Goal: Transaction & Acquisition: Purchase product/service

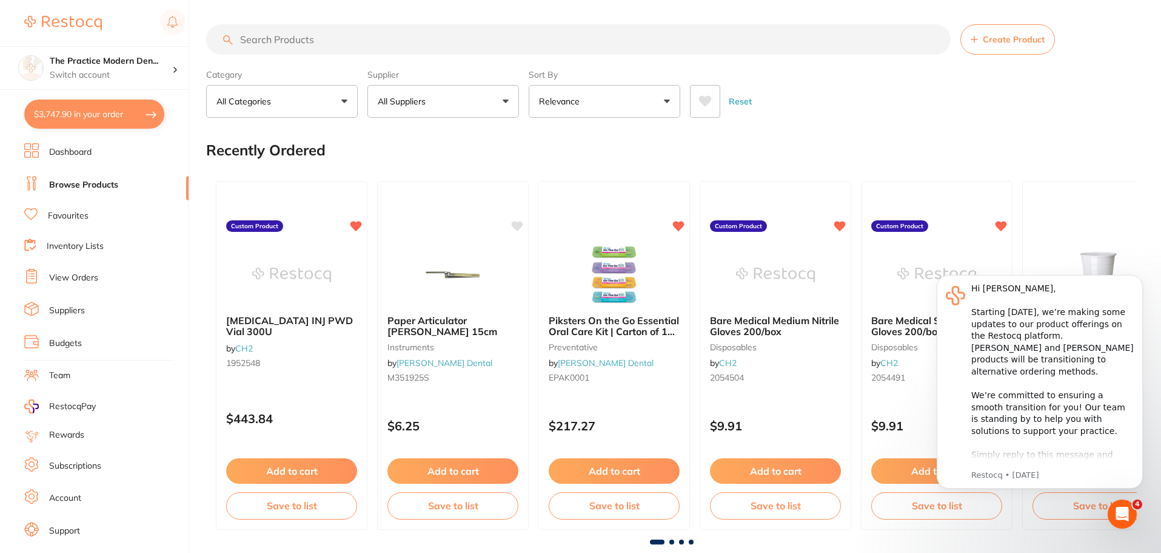
scroll to position [21, 0]
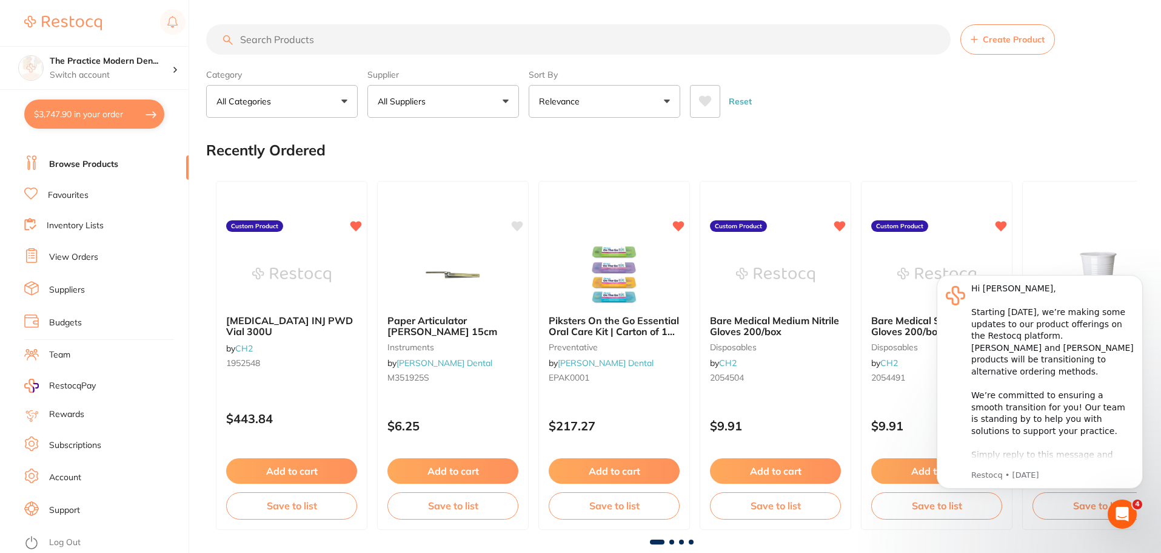
checkbox input "false"
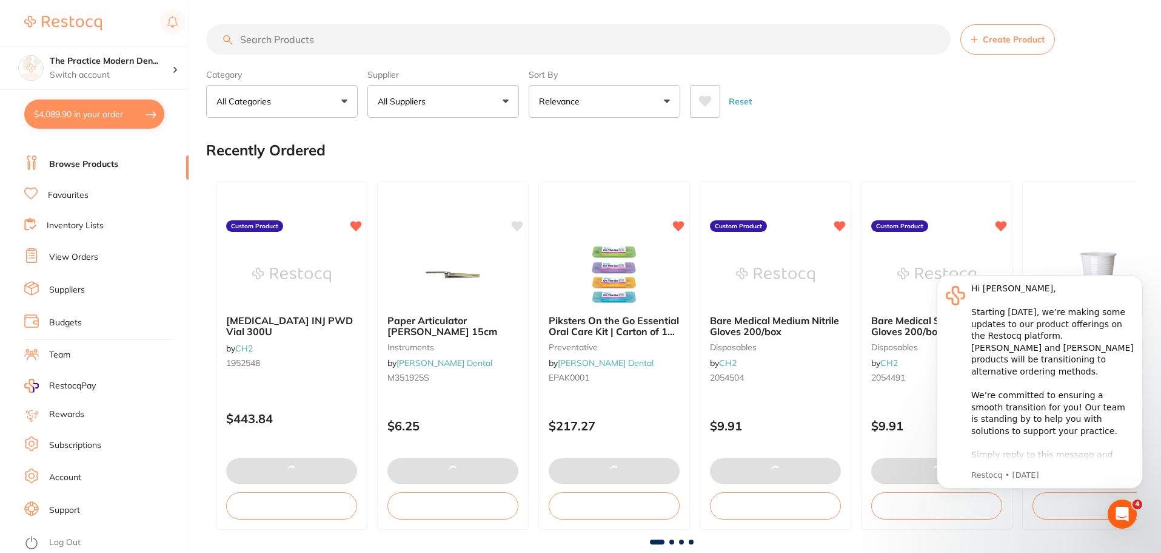
type input "4"
checkbox input "true"
type input "2"
checkbox input "false"
type input "6"
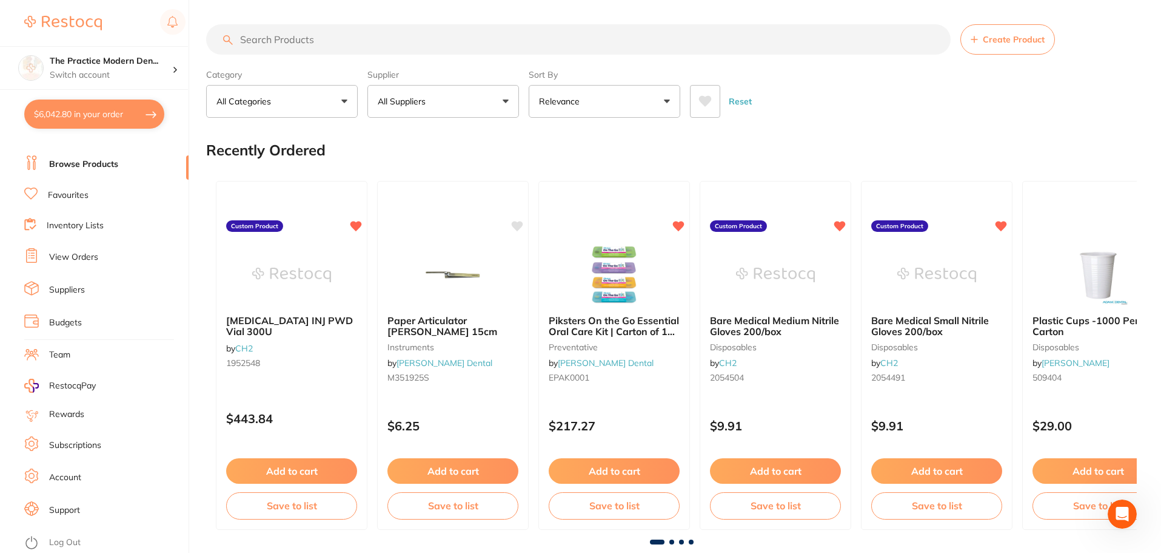
click at [123, 103] on button "$6,042.80 in your order" at bounding box center [94, 113] width 140 height 29
checkbox input "true"
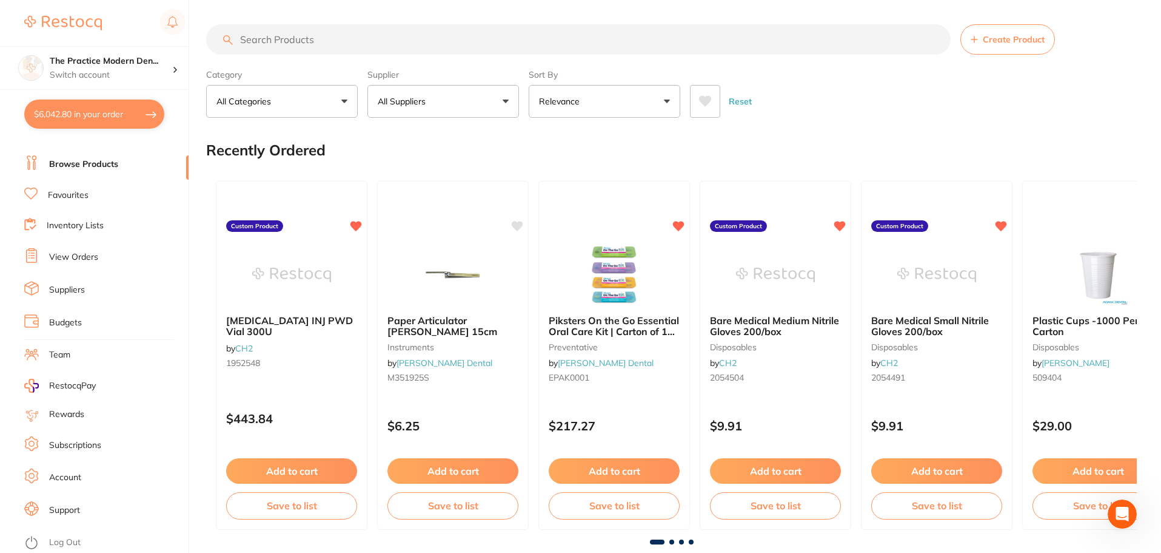
checkbox input "true"
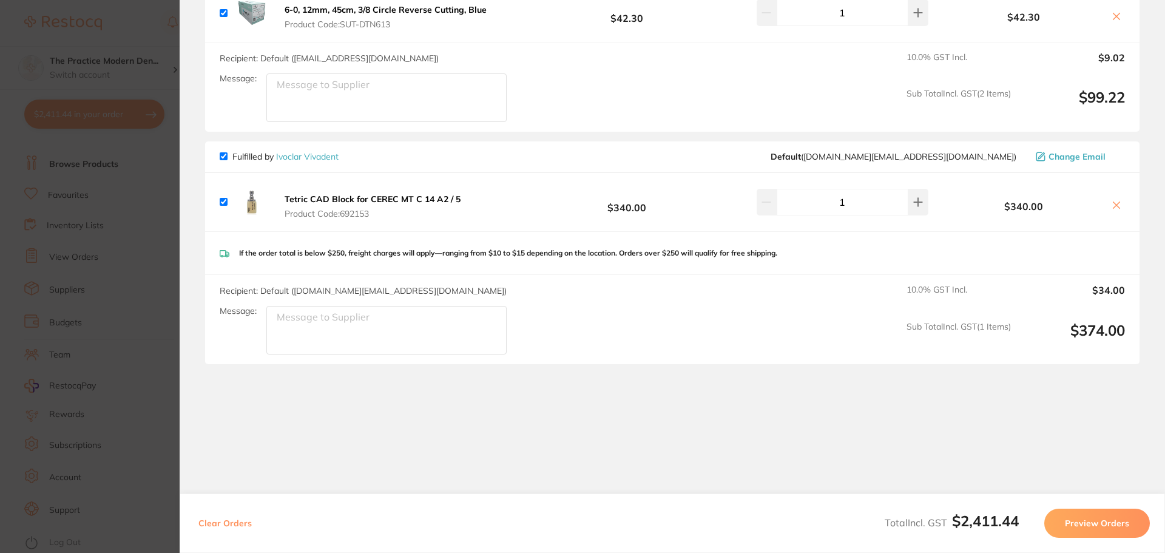
scroll to position [1977, 0]
click at [160, 254] on section "Update RRP Set your pre negotiated price for this item. Item Agreed RRP (excl. …" at bounding box center [582, 276] width 1165 height 553
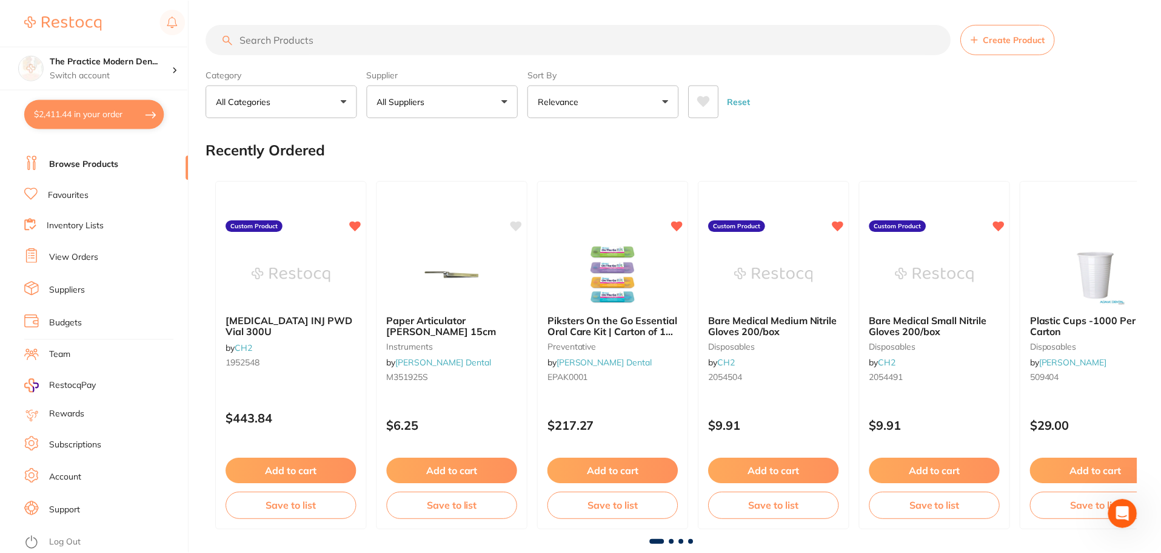
scroll to position [2, 0]
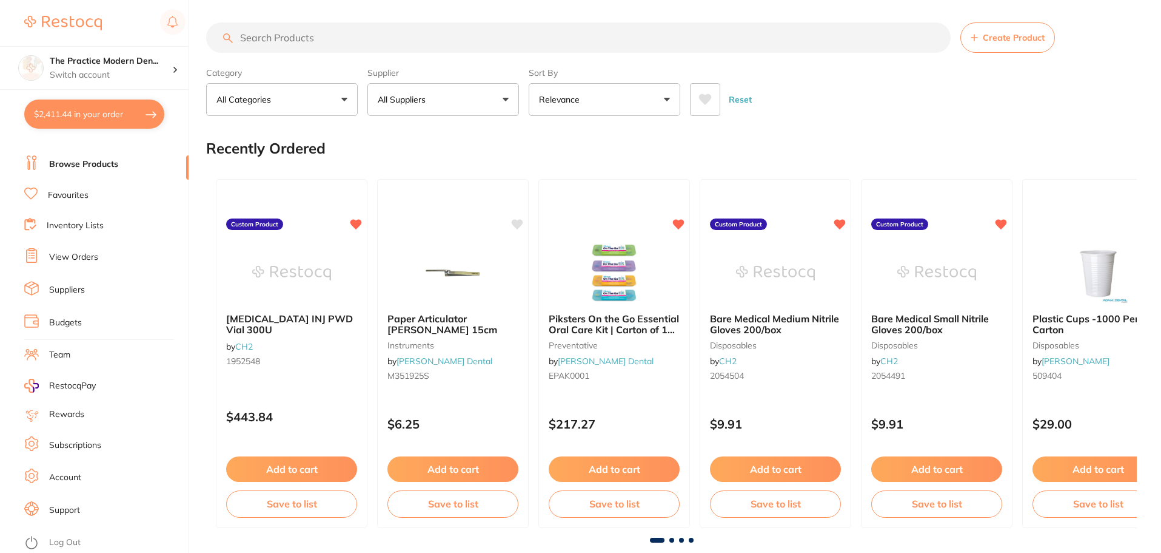
click at [84, 252] on link "View Orders" at bounding box center [73, 257] width 49 height 12
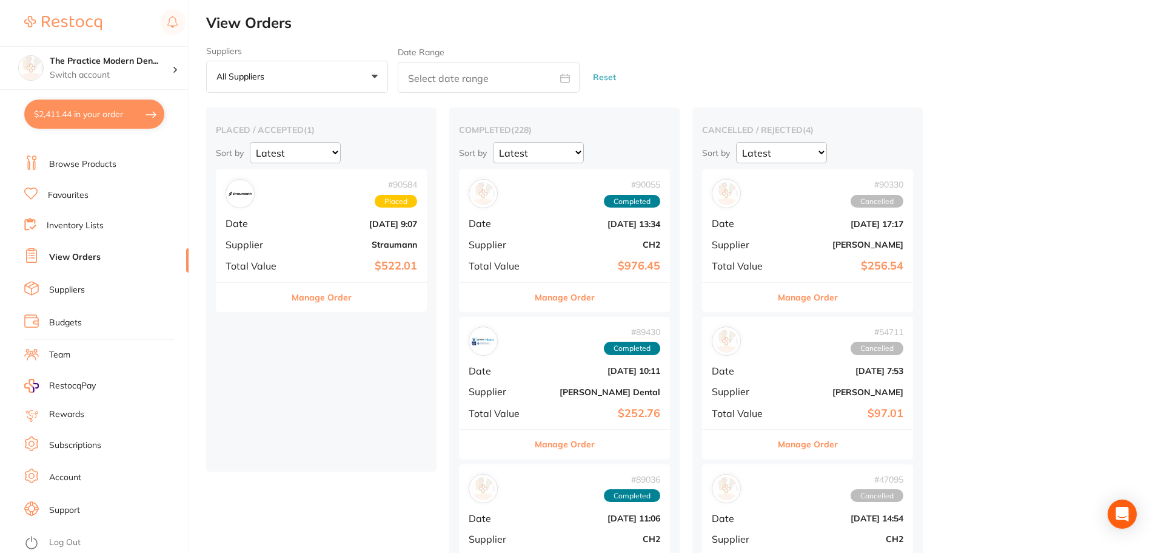
click at [278, 240] on span "Supplier" at bounding box center [256, 244] width 61 height 11
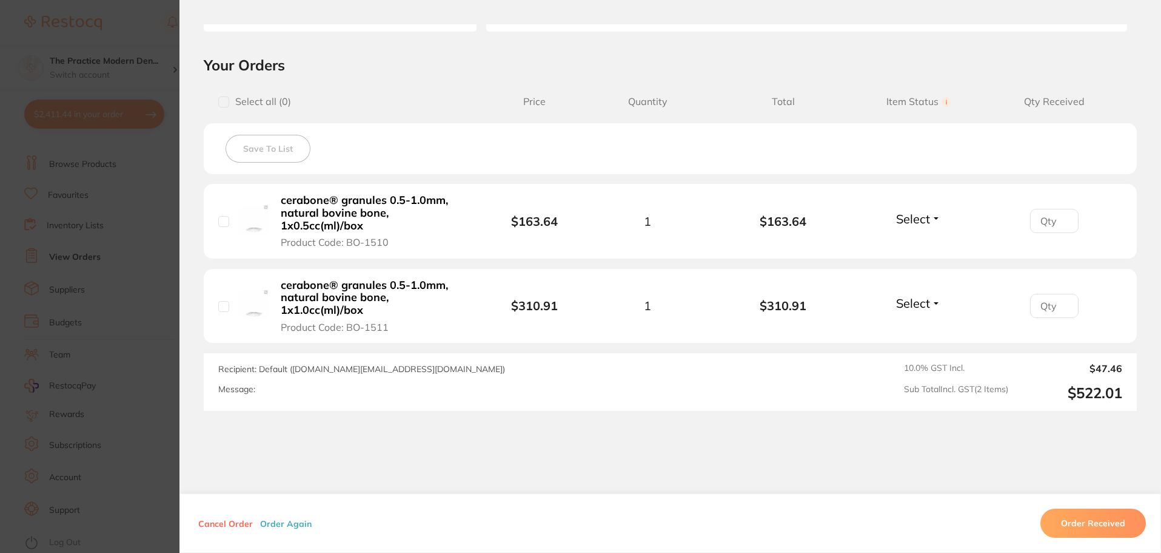
scroll to position [243, 0]
click at [65, 136] on section "Order ID: Restocq- 90584 Order Information Placed Order Order Date [DATE] 9:07 …" at bounding box center [580, 276] width 1161 height 553
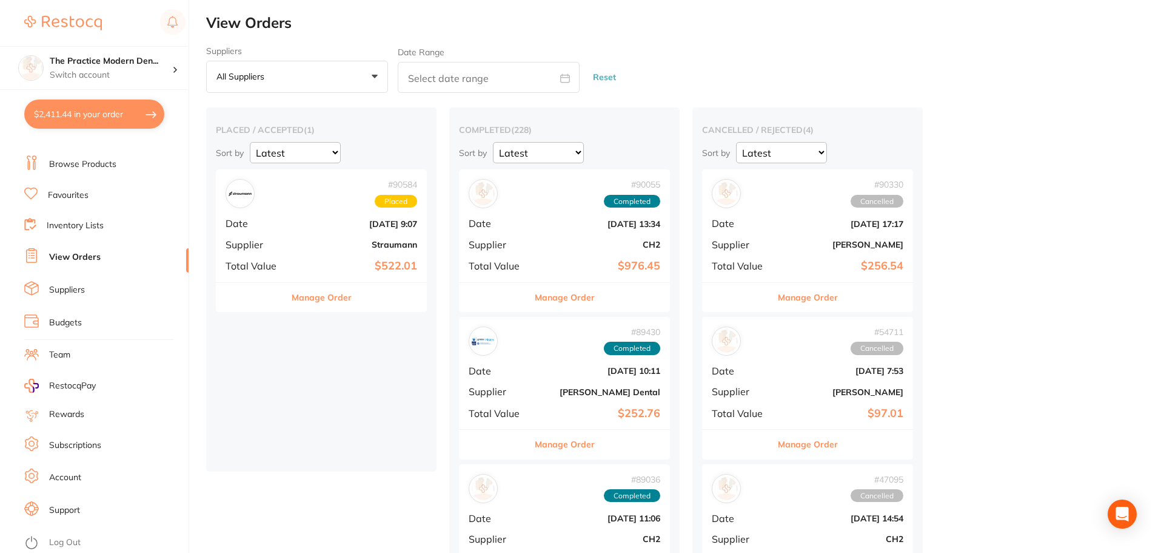
click at [620, 229] on div "# 90055 Completed Date [DATE] 13:34 Supplier CH2 Total Value $976.45" at bounding box center [564, 225] width 211 height 112
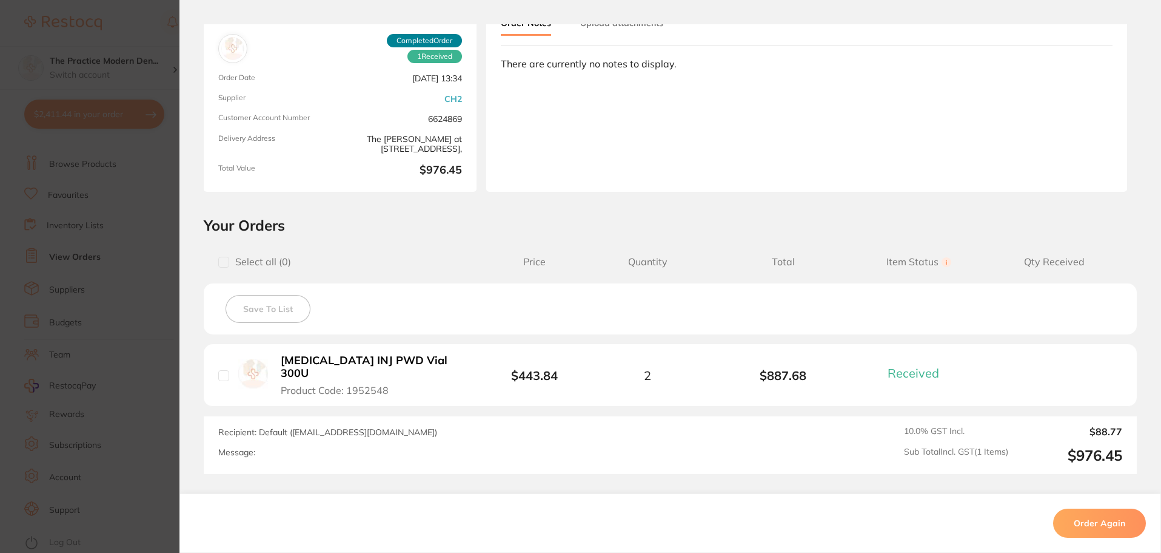
scroll to position [61, 0]
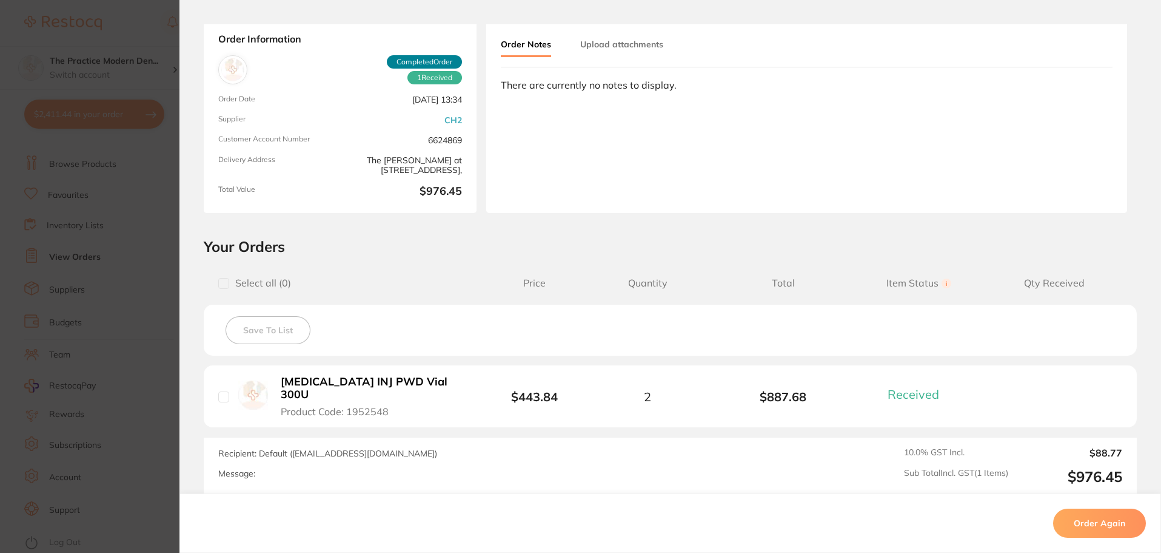
click at [624, 49] on button "Upload attachments" at bounding box center [621, 44] width 83 height 22
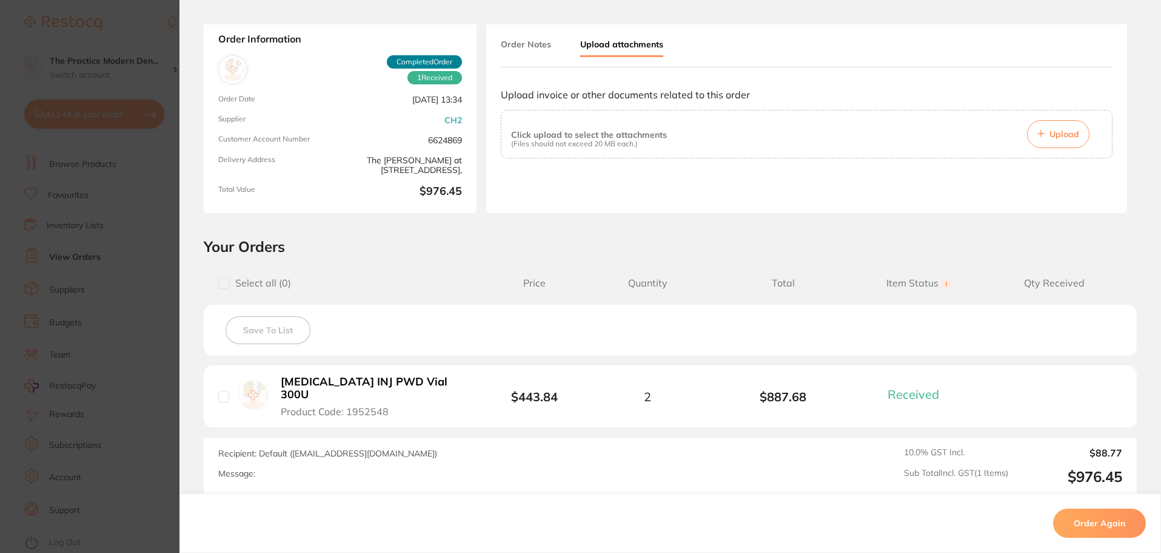
click at [534, 48] on button "Order Notes" at bounding box center [526, 44] width 50 height 22
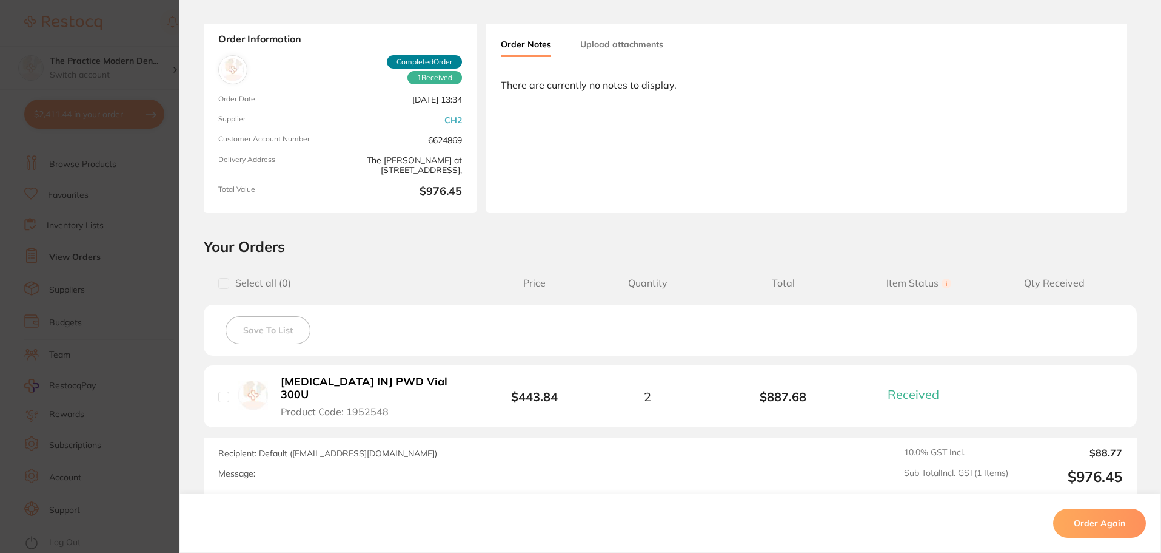
click at [591, 41] on button "Upload attachments" at bounding box center [621, 44] width 83 height 22
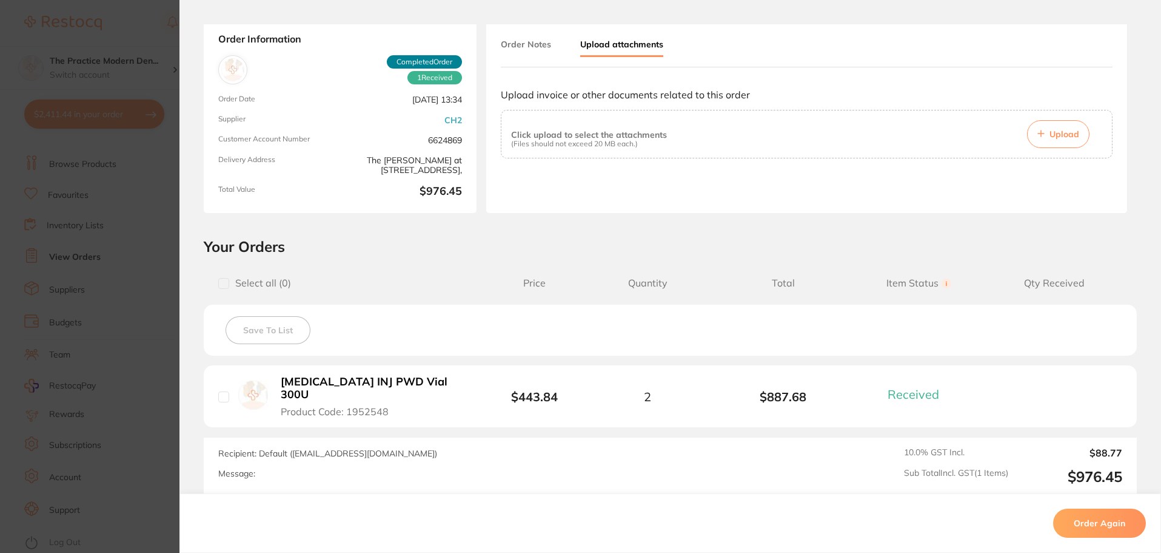
click at [536, 45] on button "Order Notes" at bounding box center [526, 44] width 50 height 22
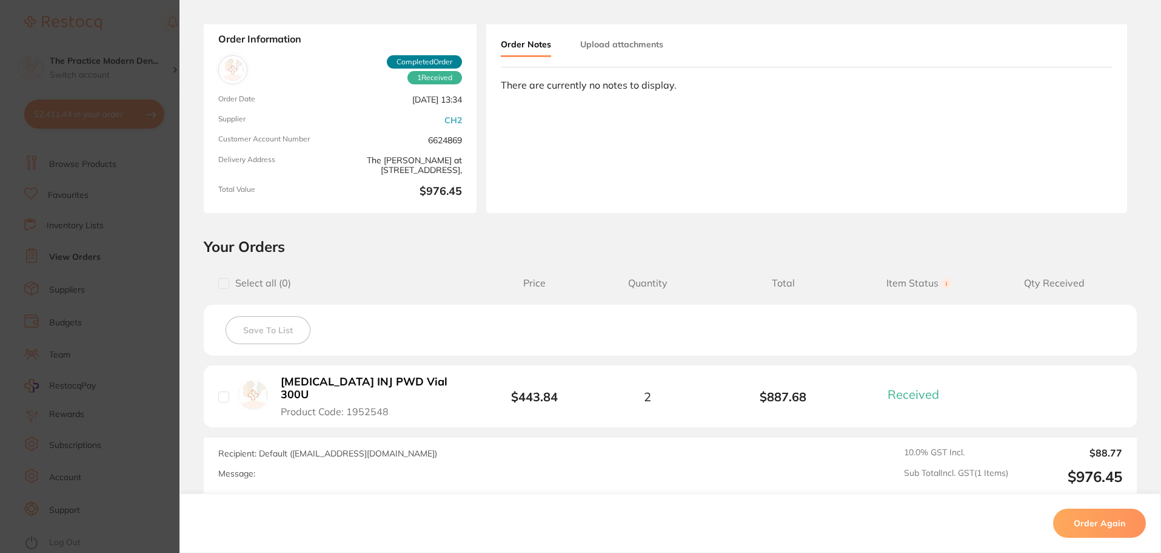
click at [130, 185] on section "Order ID: Restocq- 90055 Order Information 1 Received Completed Order Order Dat…" at bounding box center [580, 276] width 1161 height 553
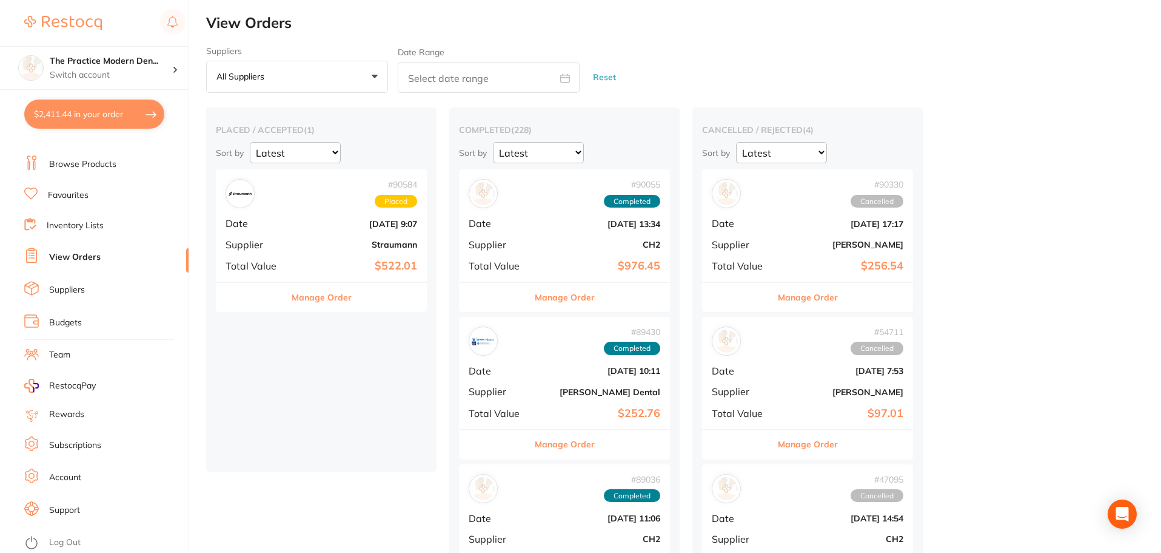
click at [574, 238] on div "# 90055 Completed Date [DATE] 13:34 Supplier CH2 Total Value $976.45" at bounding box center [564, 225] width 211 height 112
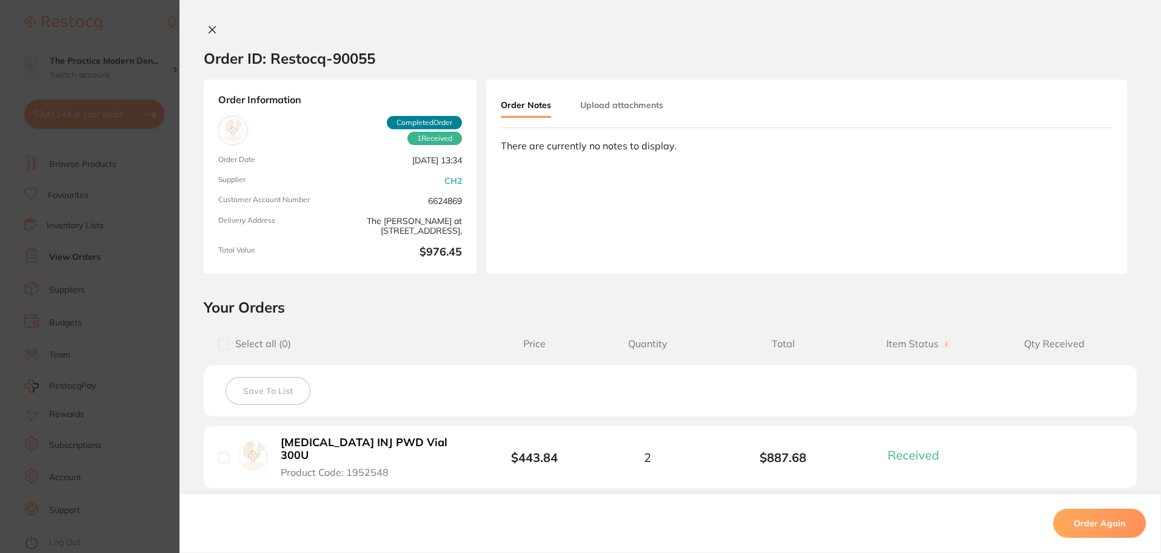
click at [894, 386] on div "Save To List" at bounding box center [670, 390] width 933 height 51
click at [1086, 519] on button "Order Again" at bounding box center [1100, 522] width 93 height 29
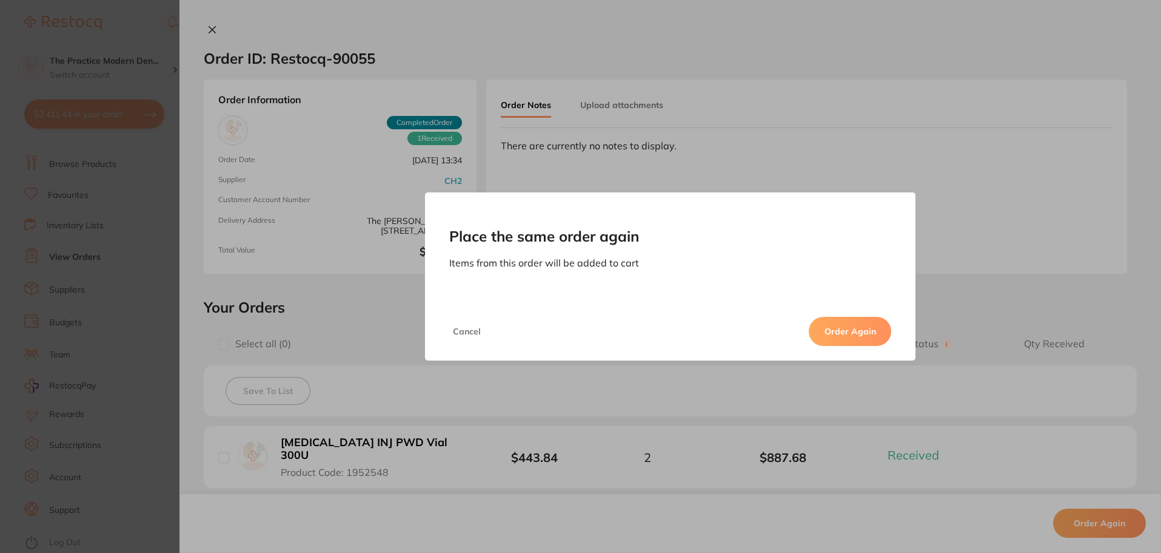
click at [847, 333] on button "Order Again" at bounding box center [850, 331] width 82 height 29
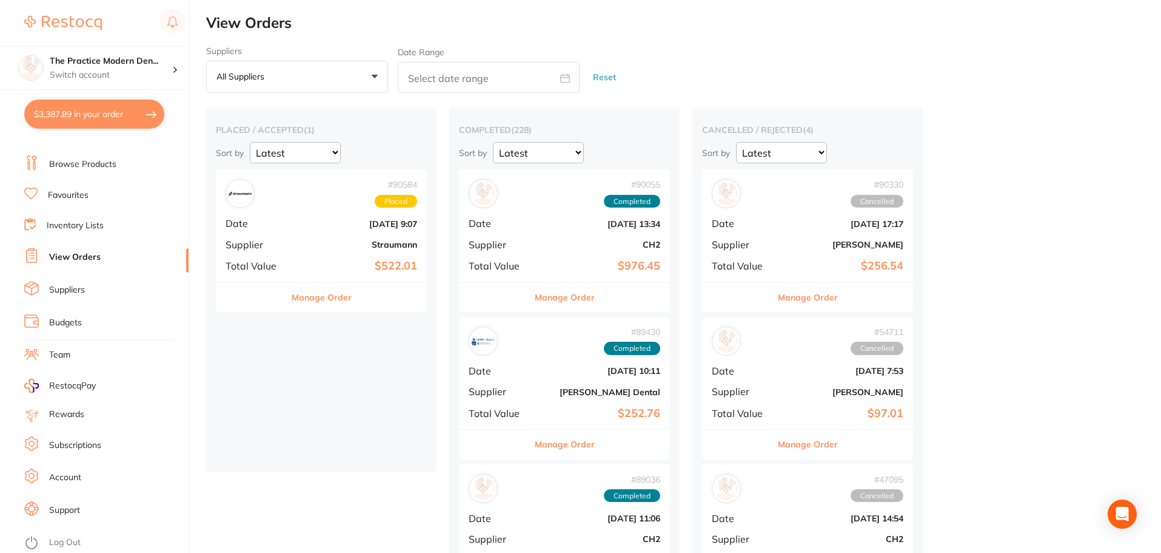
click at [110, 117] on button "$3,387.89 in your order" at bounding box center [94, 113] width 140 height 29
checkbox input "true"
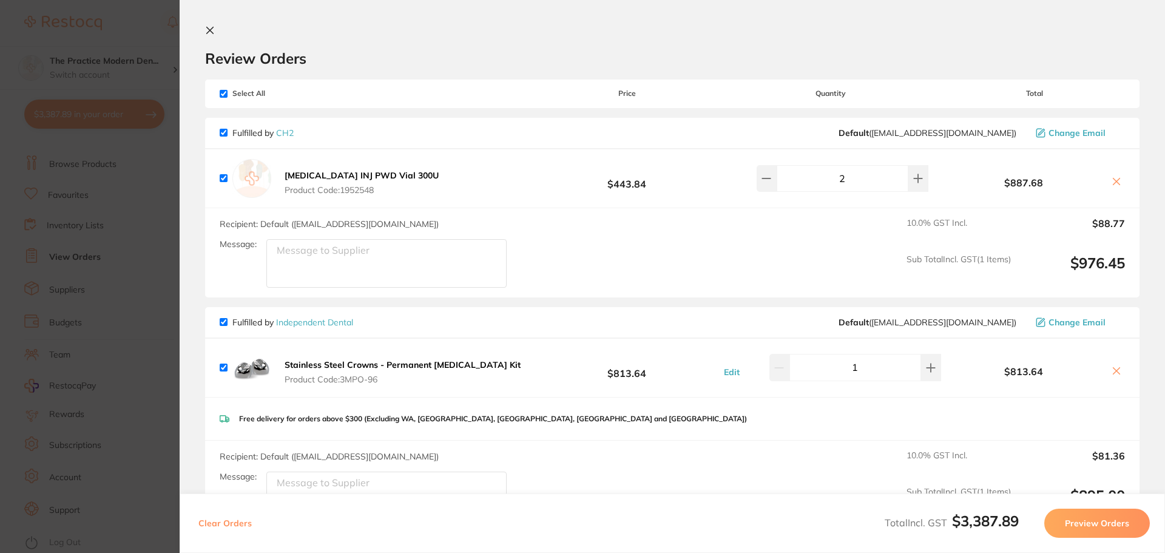
click at [225, 90] on input "checkbox" at bounding box center [224, 94] width 8 height 8
checkbox input "false"
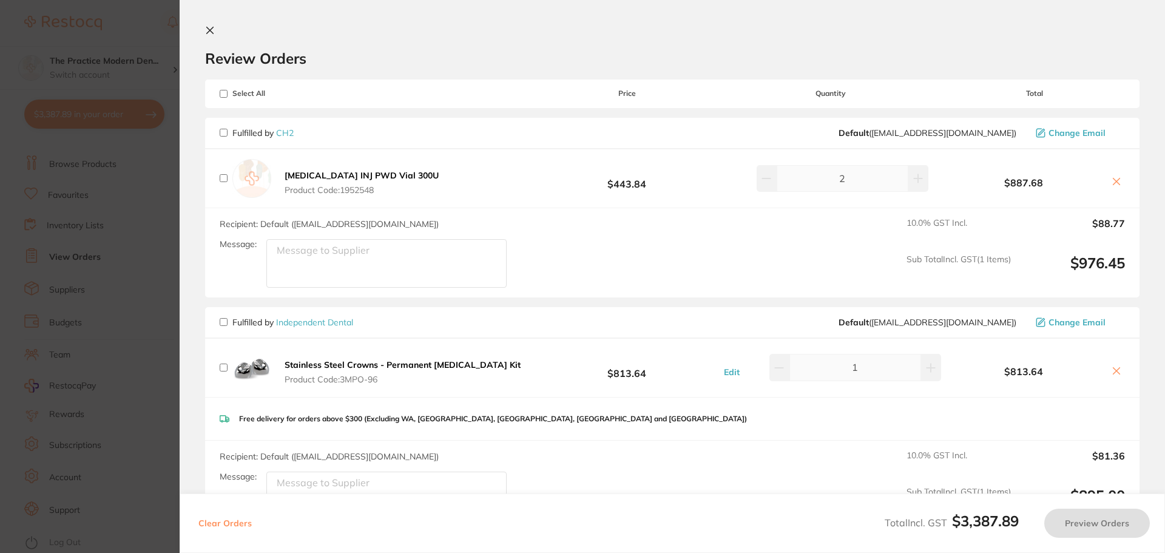
checkbox input "false"
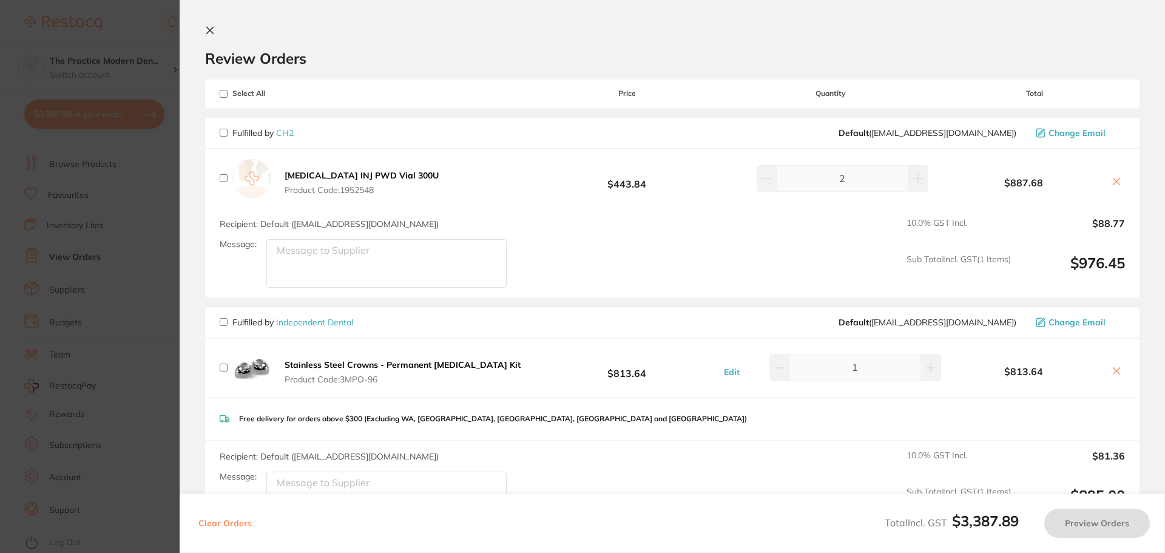
checkbox input "false"
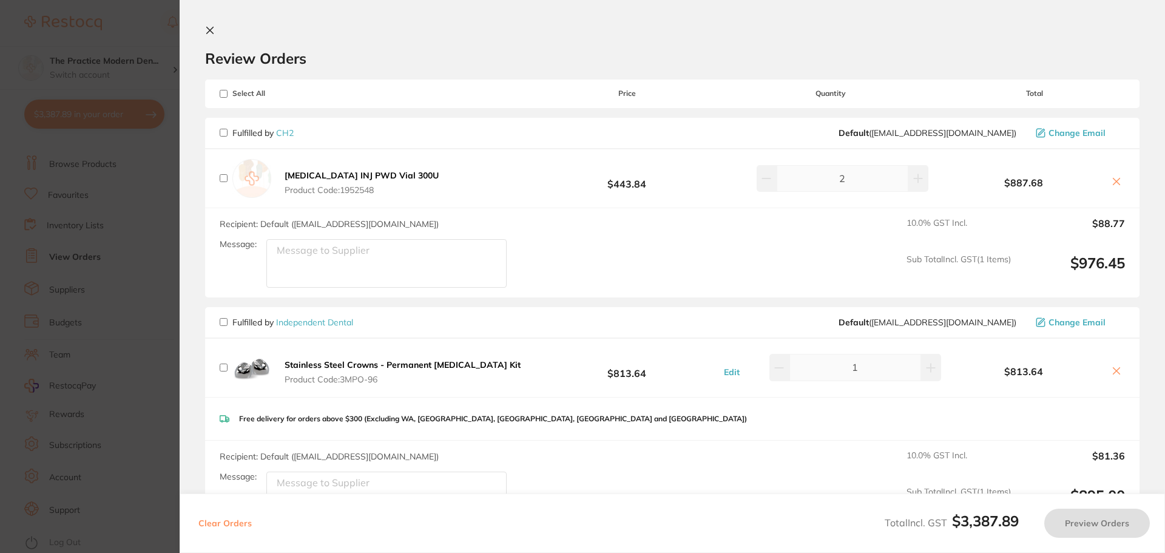
checkbox input "false"
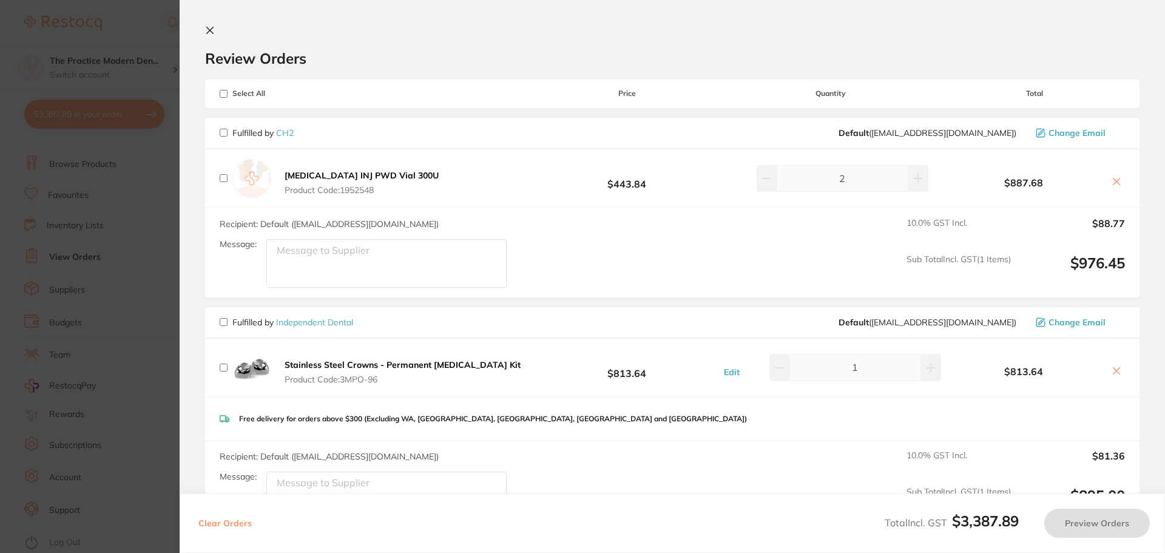
checkbox input "false"
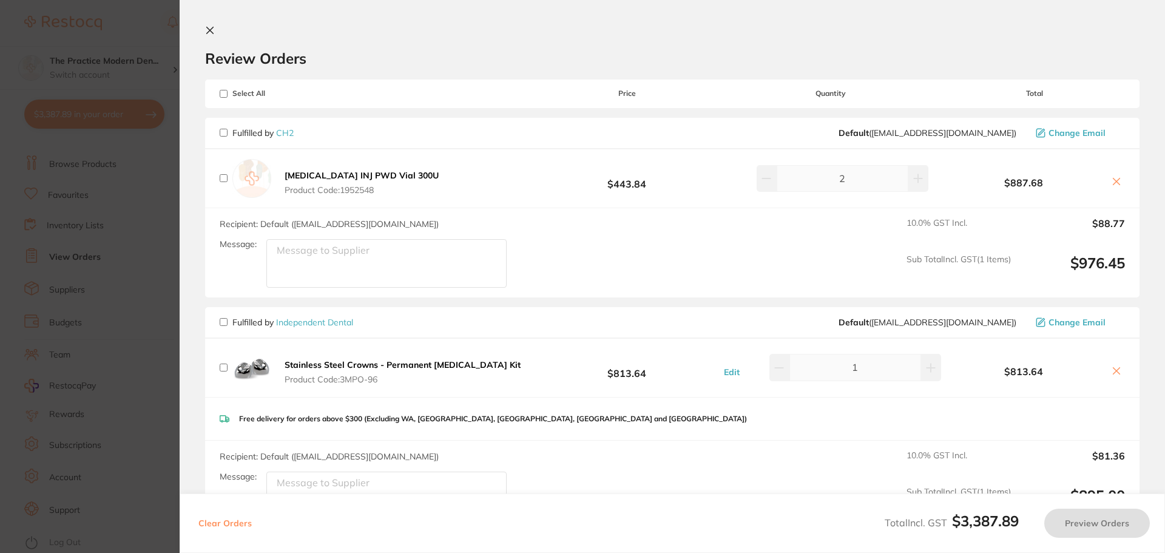
click at [224, 177] on input "checkbox" at bounding box center [224, 178] width 8 height 8
checkbox input "true"
click at [1066, 524] on button "Preview Orders" at bounding box center [1097, 522] width 106 height 29
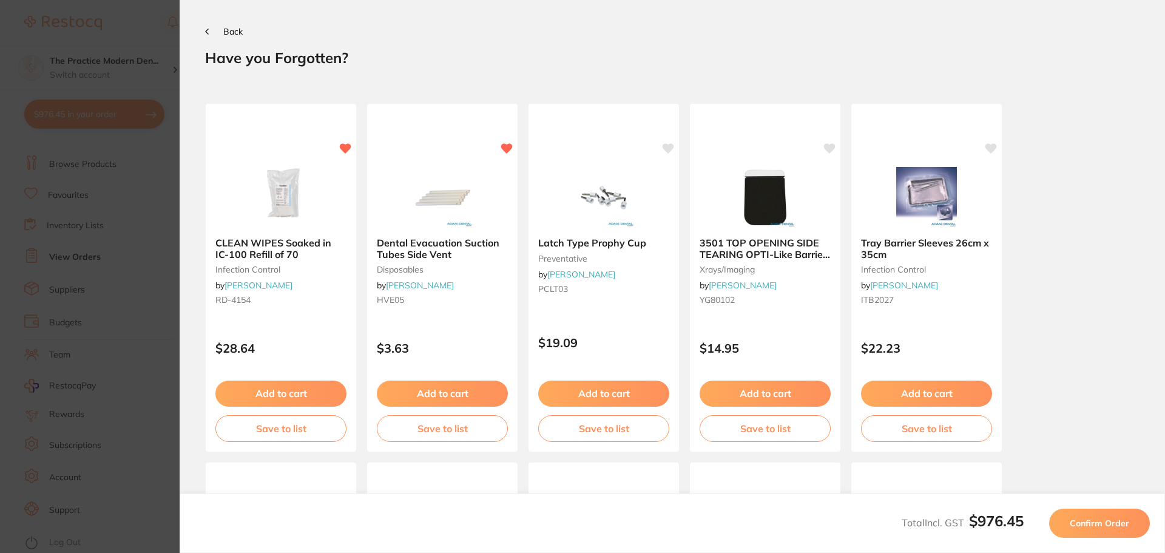
click at [1065, 525] on button "Confirm Order" at bounding box center [1099, 522] width 101 height 29
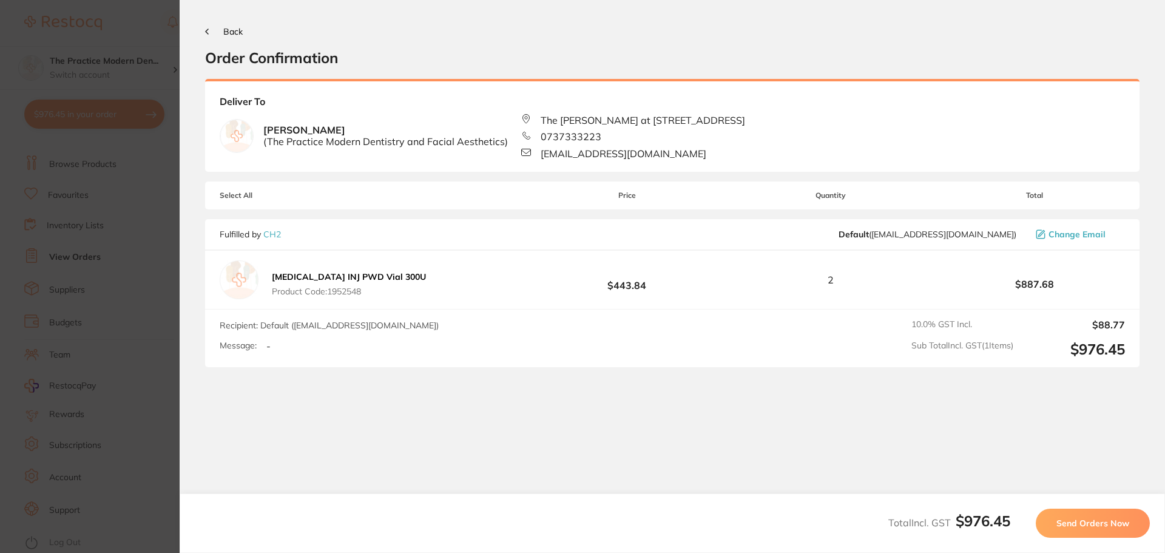
click at [1065, 525] on span "Send Orders Now" at bounding box center [1092, 522] width 73 height 11
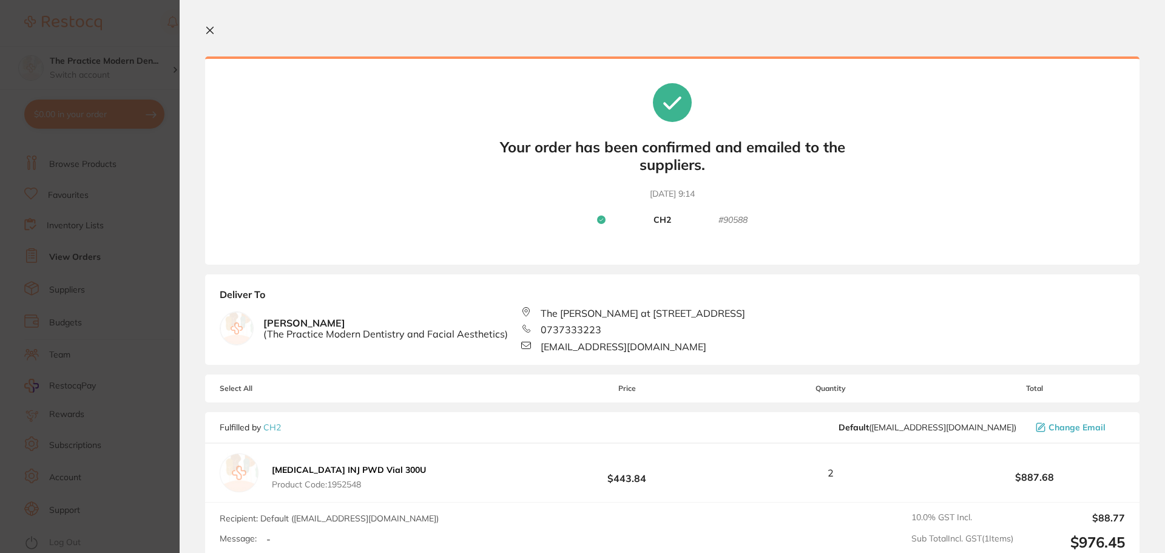
click at [209, 32] on icon at bounding box center [210, 30] width 7 height 7
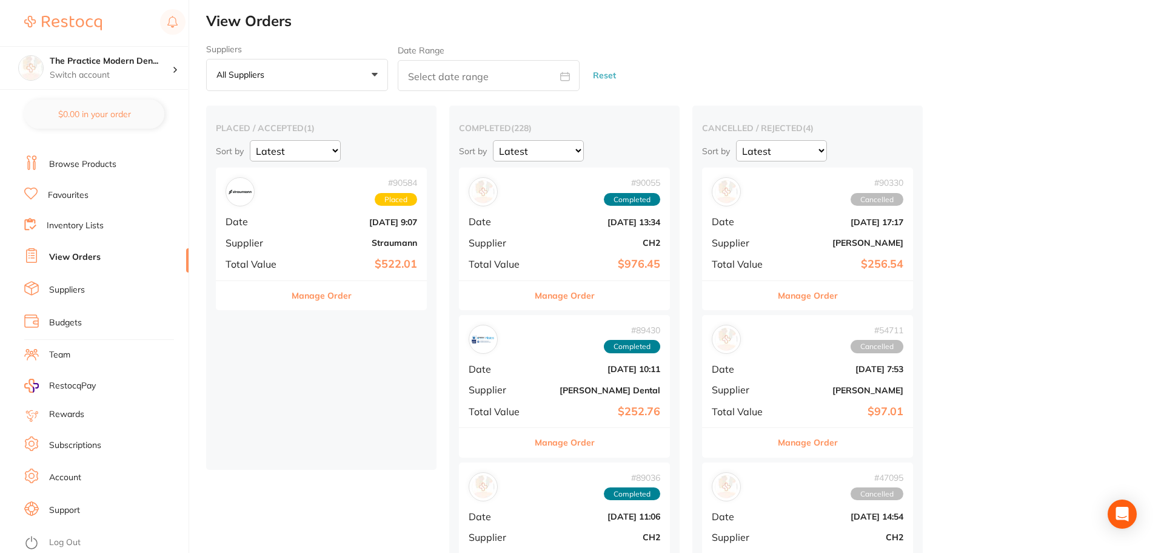
checkbox input "false"
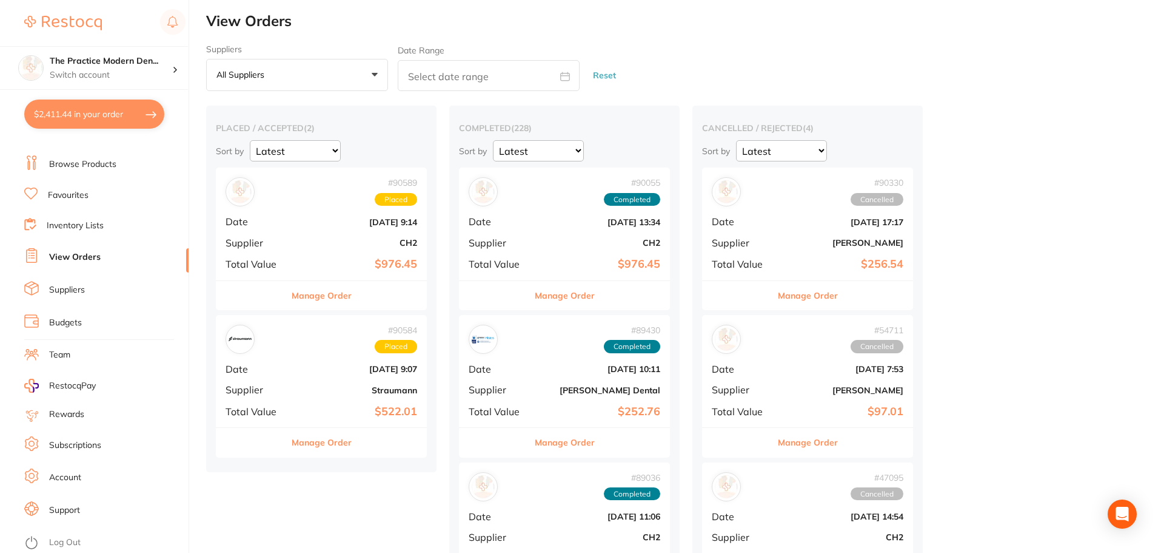
click at [355, 234] on div "# 90589 Placed Date [DATE] 9:14 Supplier CH2 Total Value $976.45" at bounding box center [321, 223] width 211 height 112
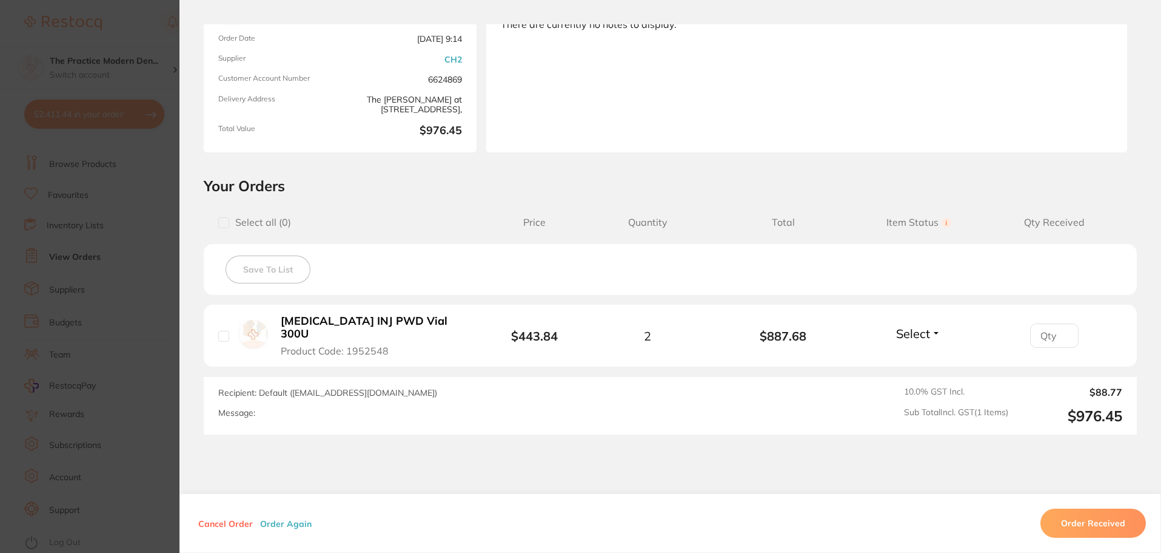
scroll to position [172, 0]
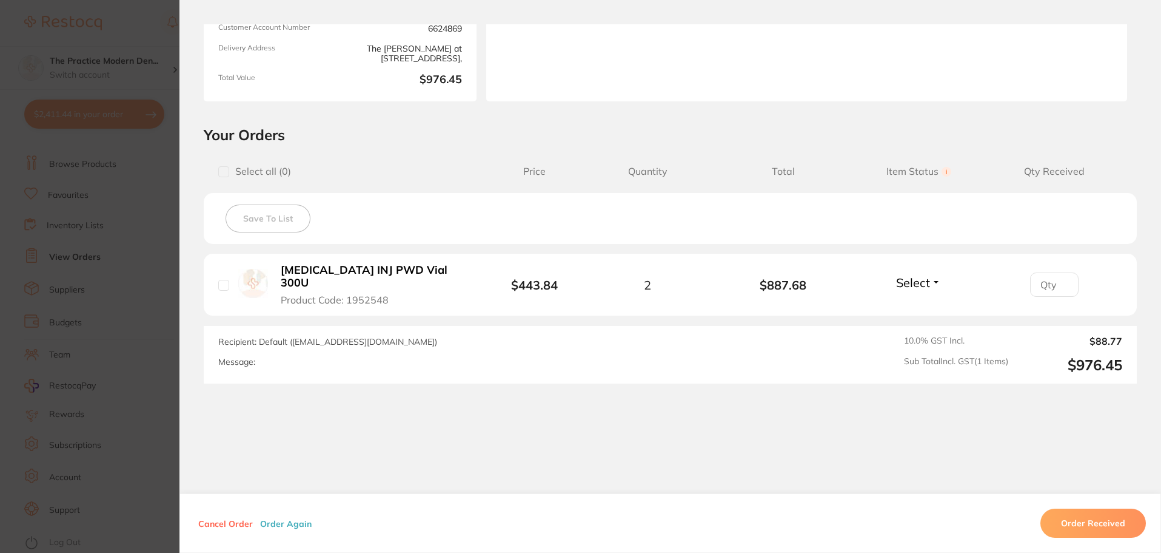
click at [141, 238] on section "Order ID: Restocq- 90589 Order Information Placed Order Order Date [DATE] 9:14 …" at bounding box center [580, 276] width 1161 height 553
